Goal: Task Accomplishment & Management: Use online tool/utility

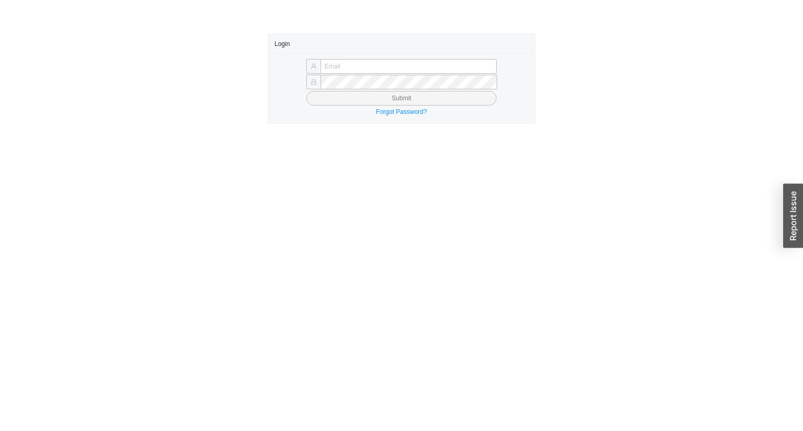
type input "[EMAIL_ADDRESS][DOMAIN_NAME]"
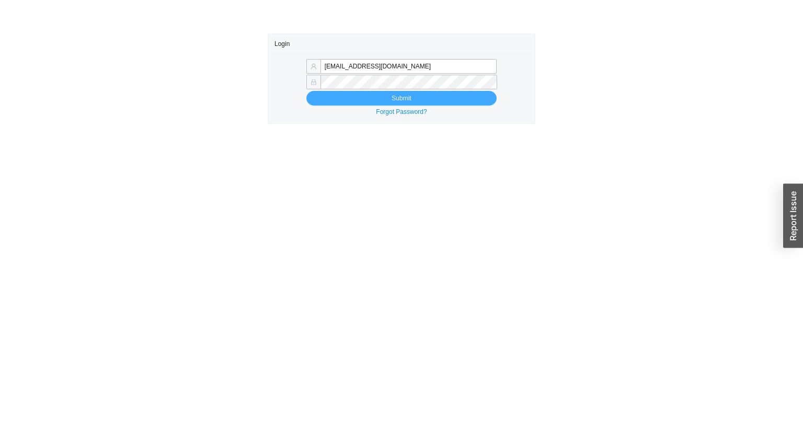
click at [364, 97] on button "Submit" at bounding box center [401, 98] width 190 height 15
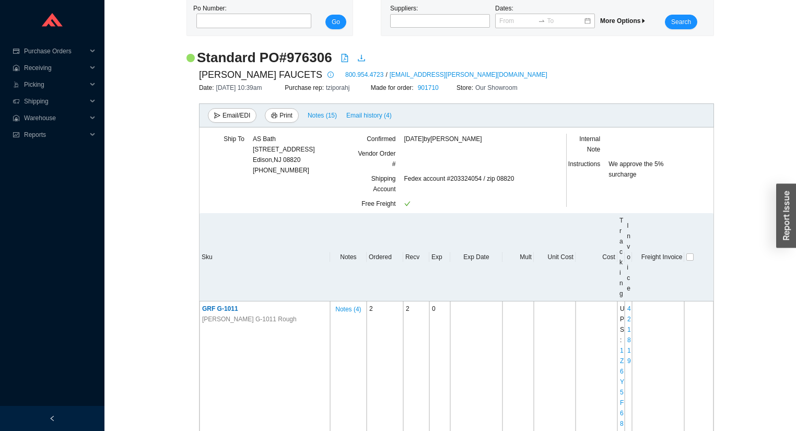
scroll to position [125, 0]
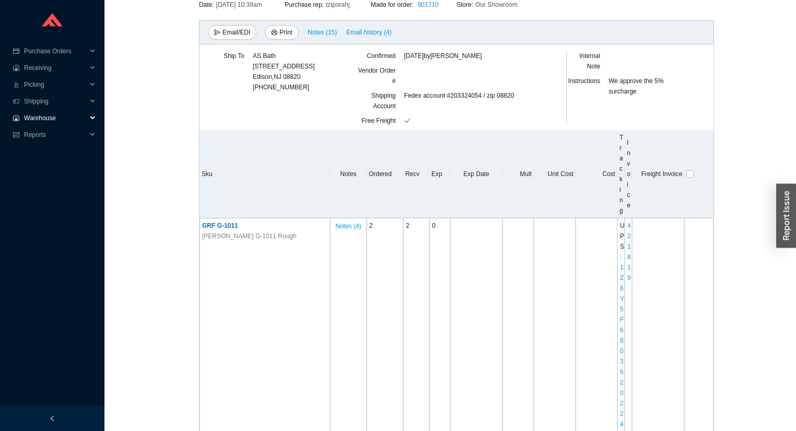
click at [34, 117] on span "Warehouse" at bounding box center [55, 118] width 63 height 17
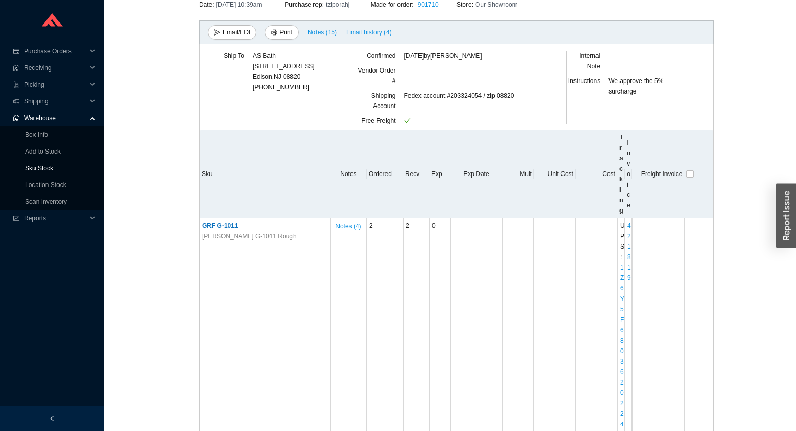
click at [29, 165] on link "Sku Stock" at bounding box center [39, 168] width 28 height 7
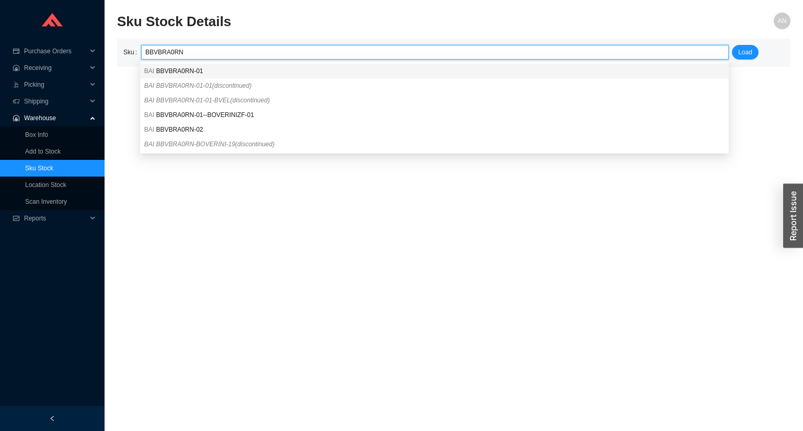
click at [165, 72] on span "BBVBRA0RN-01" at bounding box center [179, 70] width 47 height 7
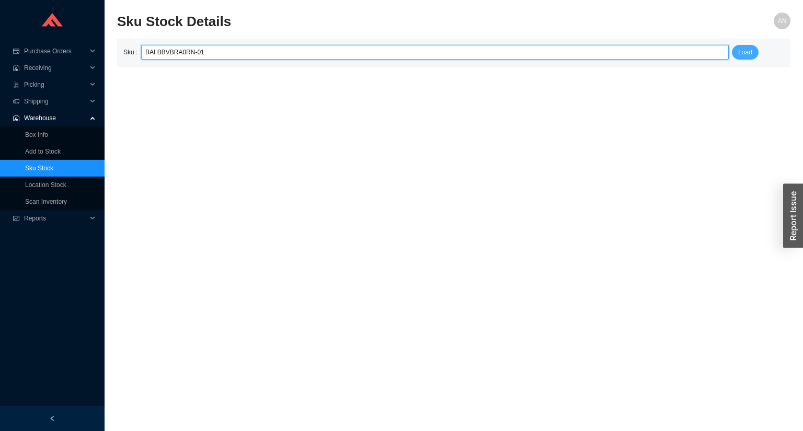
type input "BAI BBVBRA0RN-01"
click at [749, 55] on span "Load" at bounding box center [745, 52] width 14 height 10
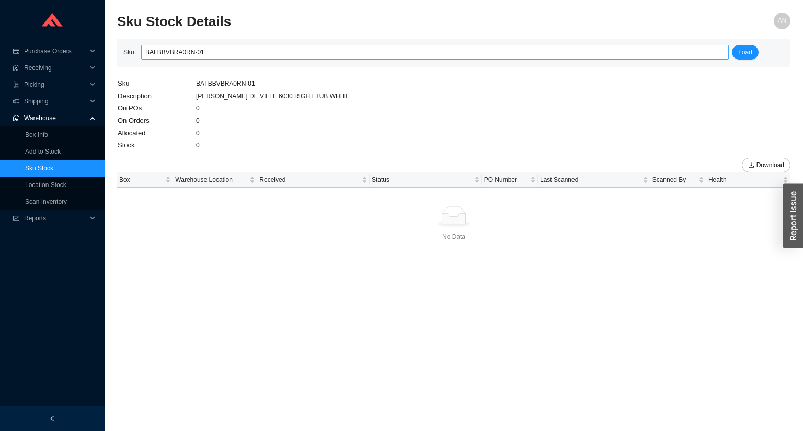
click at [224, 53] on input "BAI BBVBRA0RN-01" at bounding box center [434, 52] width 579 height 14
click at [186, 88] on td "Sku" at bounding box center [156, 83] width 78 height 13
click at [183, 88] on td "Sku" at bounding box center [156, 83] width 78 height 13
click at [50, 167] on link "Sku Stock" at bounding box center [39, 168] width 28 height 7
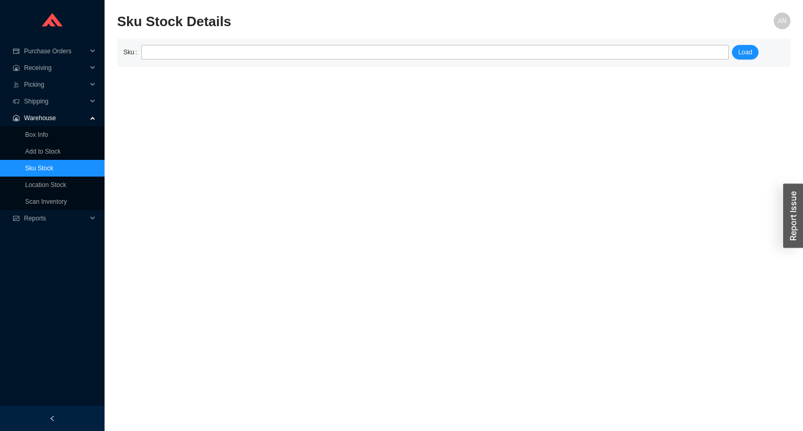
click at [50, 165] on link "Sku Stock" at bounding box center [39, 168] width 28 height 7
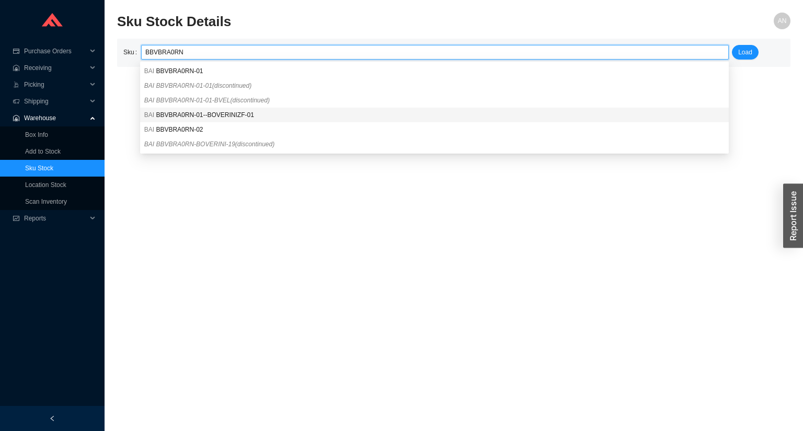
click at [183, 115] on span "BBVBRA0RN-01--BOVERINIZF-01" at bounding box center [205, 114] width 98 height 7
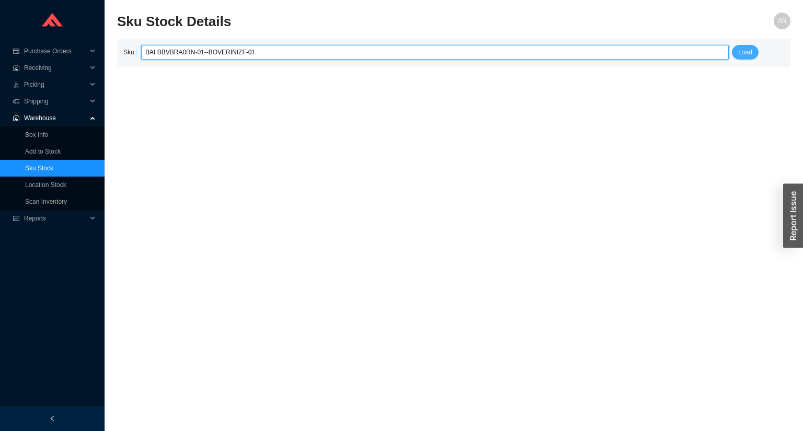
type input "BAI BBVBRA0RN-01--BOVERINIZF-01"
click at [745, 52] on span "Load" at bounding box center [745, 52] width 14 height 10
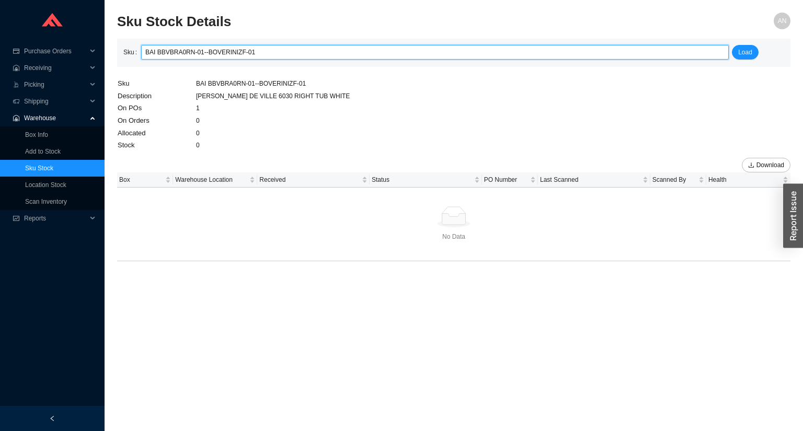
click at [251, 52] on input "BAI BBVBRA0RN-01--BOVERINIZF-01" at bounding box center [434, 52] width 579 height 14
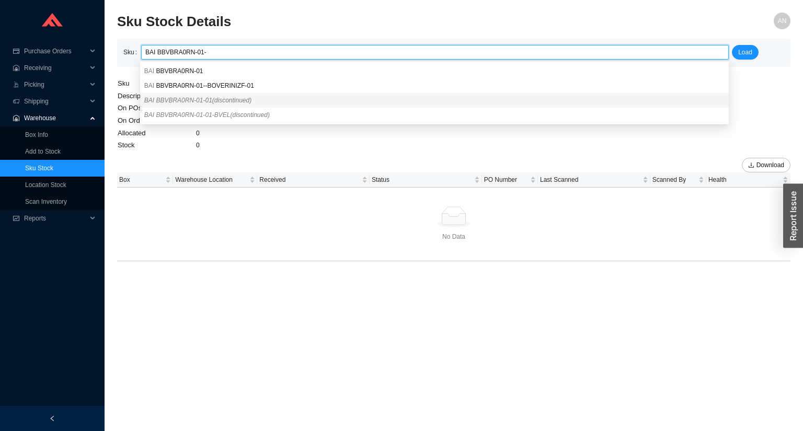
click at [192, 99] on span "BAI BBVBRA0RN-01-01 (discontinued)" at bounding box center [197, 100] width 107 height 7
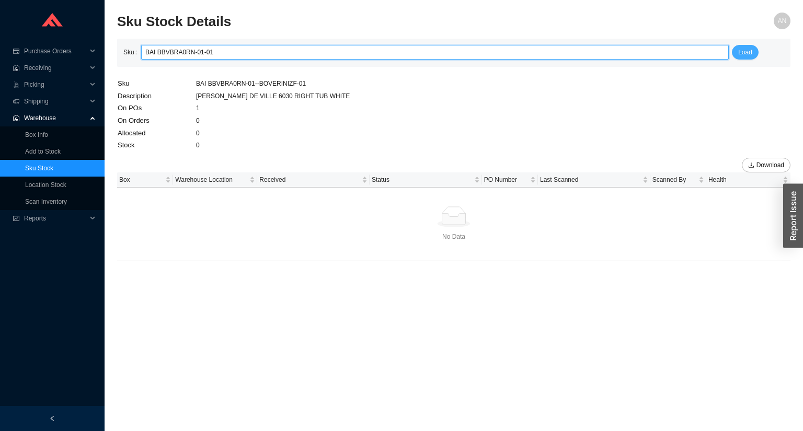
type input "BAI BBVBRA0RN-01-01"
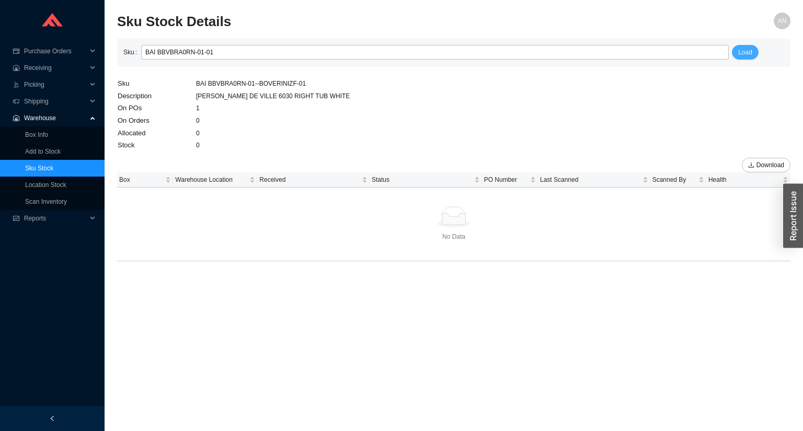
click at [748, 54] on span "Load" at bounding box center [745, 52] width 14 height 10
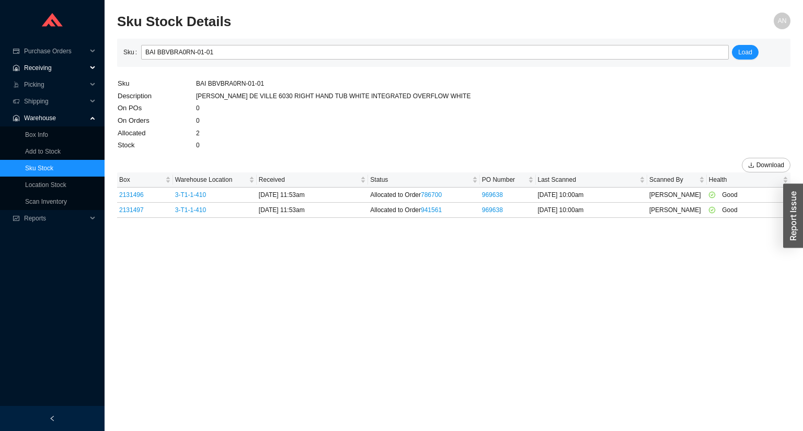
click at [43, 71] on span "Receiving" at bounding box center [55, 68] width 63 height 17
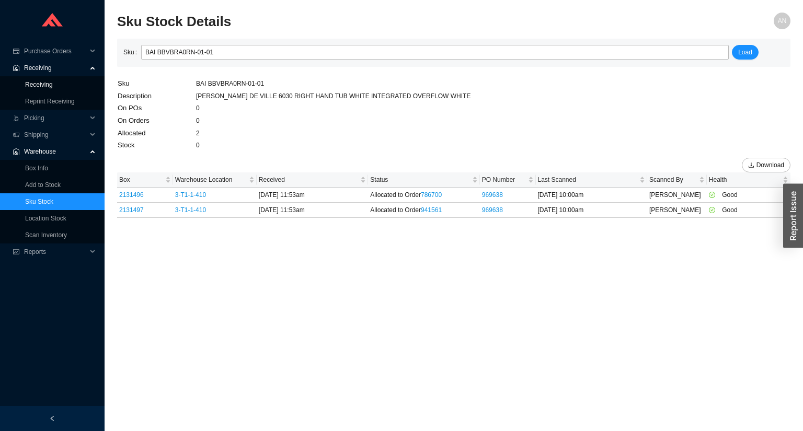
click at [42, 84] on link "Receiving" at bounding box center [39, 84] width 28 height 7
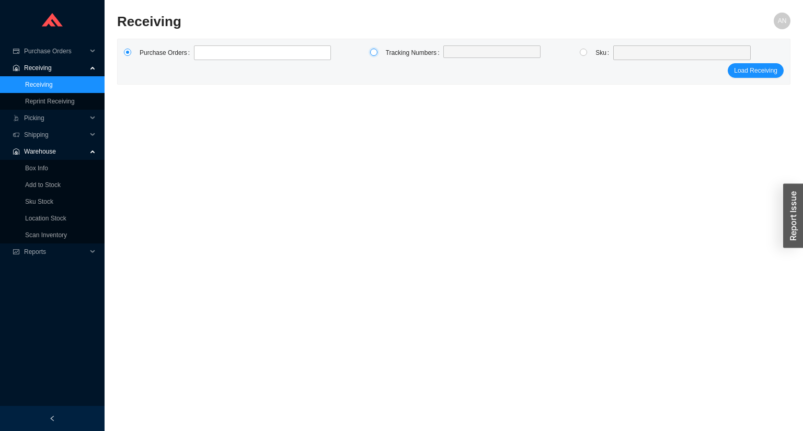
click at [373, 51] on input "radio" at bounding box center [373, 52] width 7 height 7
radio input "true"
click at [459, 56] on label at bounding box center [491, 52] width 97 height 15
click at [452, 56] on input at bounding box center [448, 52] width 7 height 11
type input "121399949401"
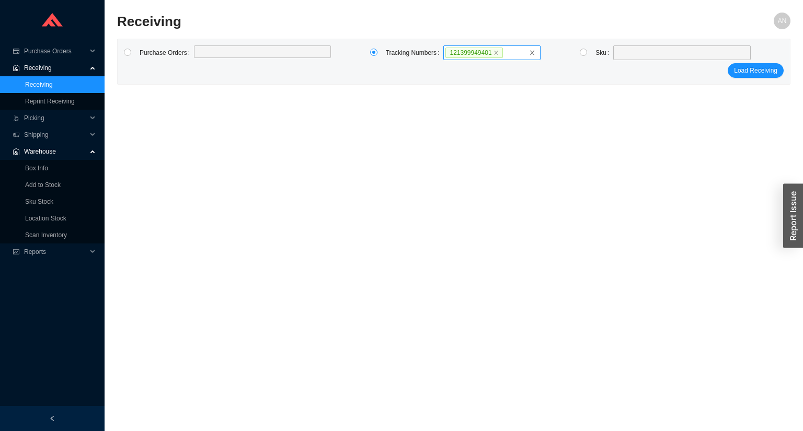
click button "Load Receiving" at bounding box center [755, 70] width 56 height 15
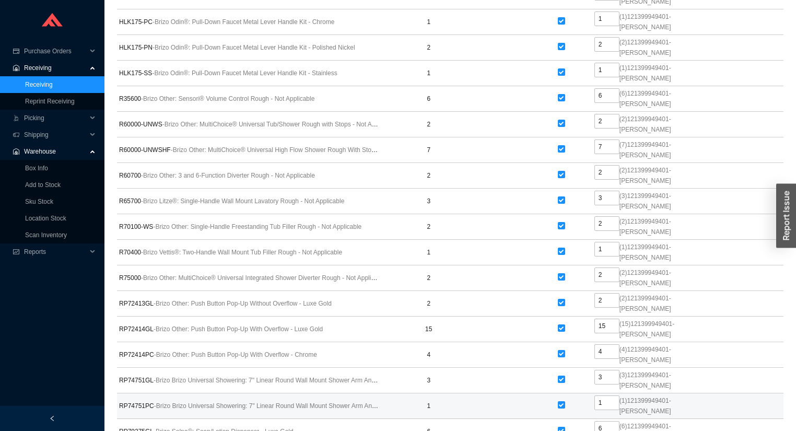
scroll to position [5689, 0]
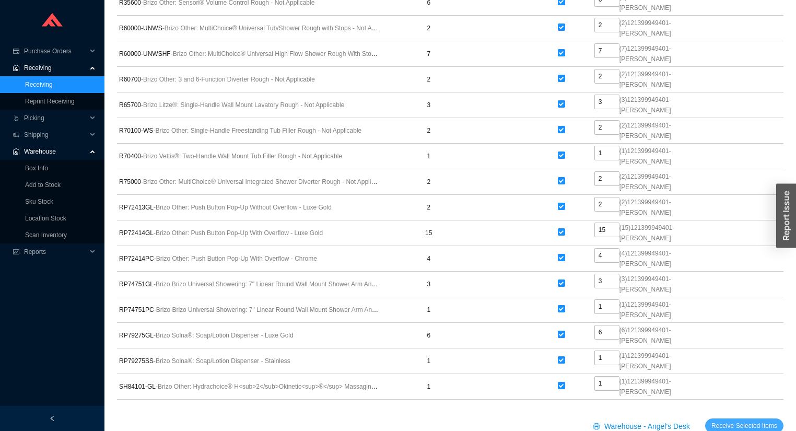
click at [752, 421] on span "Receive Selected Items" at bounding box center [745, 426] width 66 height 10
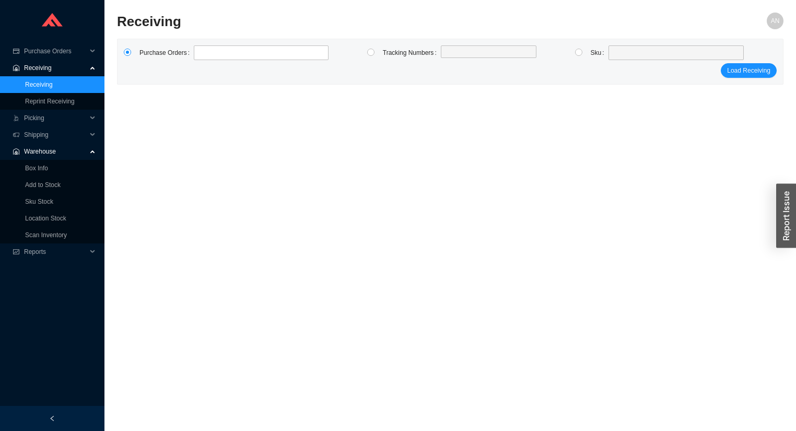
radio input "true"
